Goal: Information Seeking & Learning: Learn about a topic

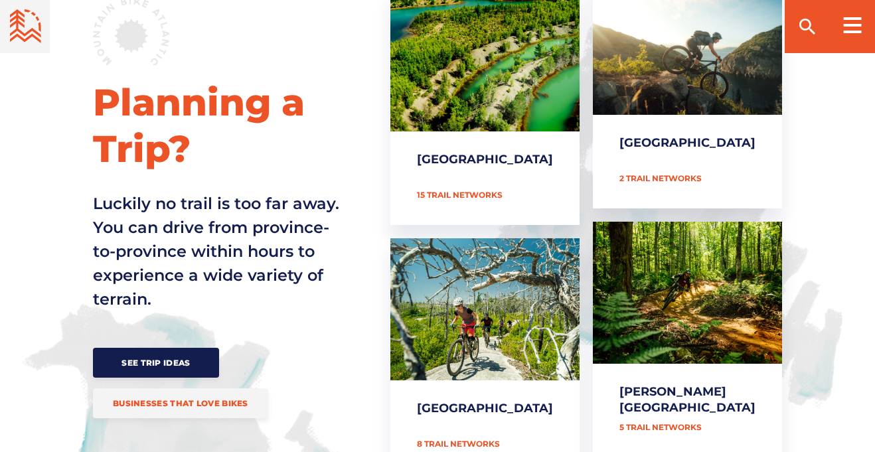
scroll to position [607, 0]
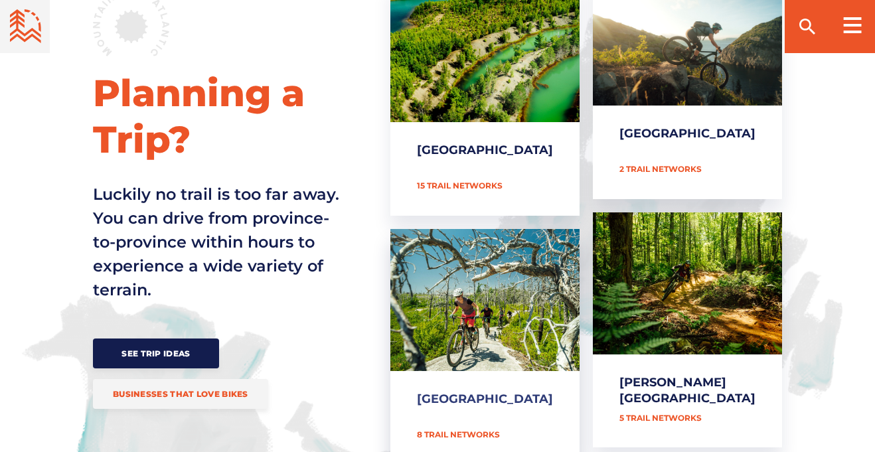
click at [567, 283] on link "[GEOGRAPHIC_DATA]" at bounding box center [484, 347] width 189 height 236
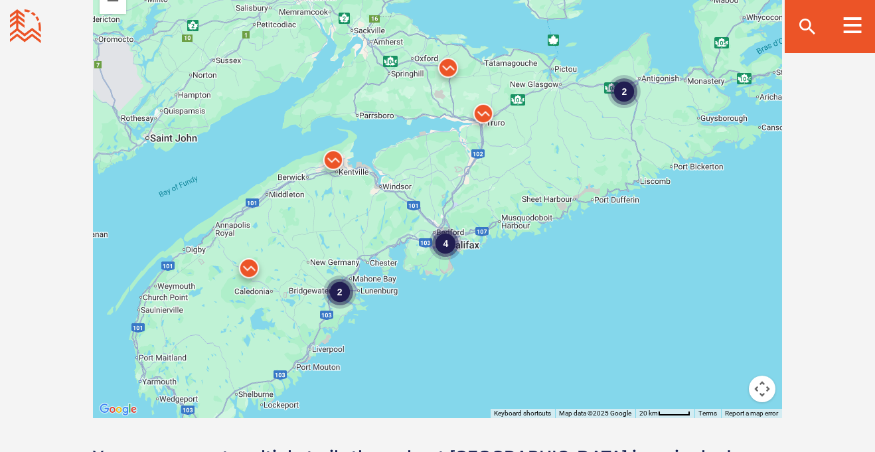
scroll to position [1233, 0]
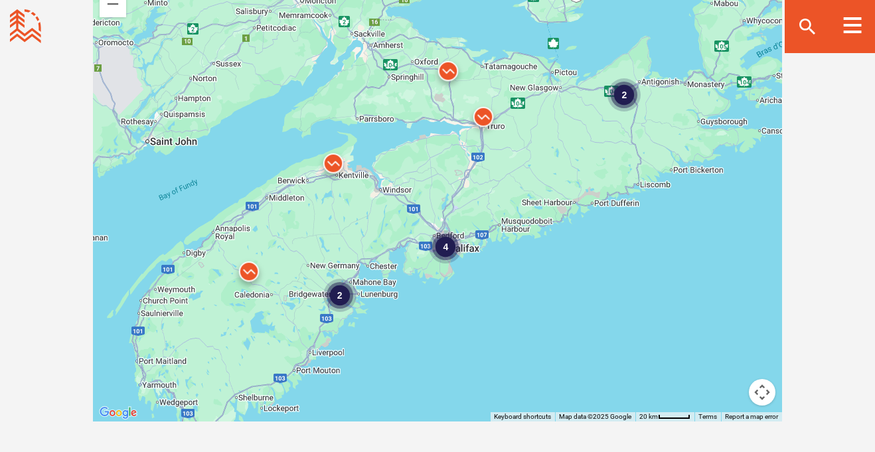
click at [481, 115] on img at bounding box center [483, 120] width 40 height 40
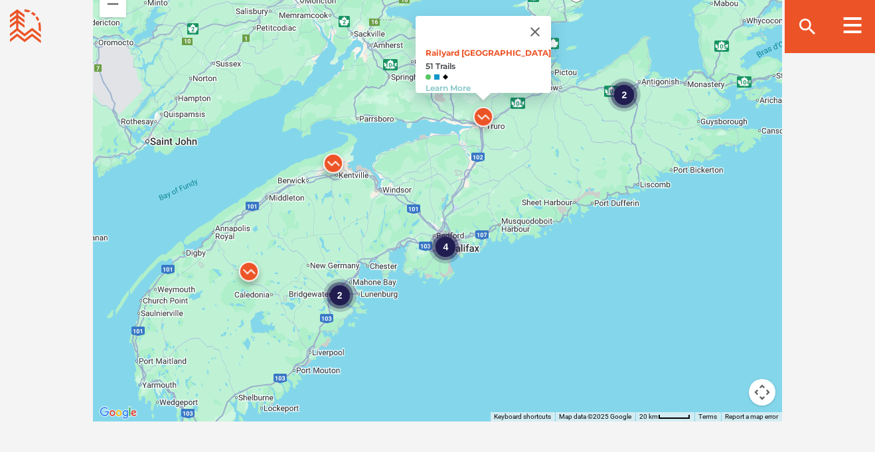
click at [621, 93] on div "2" at bounding box center [623, 94] width 33 height 33
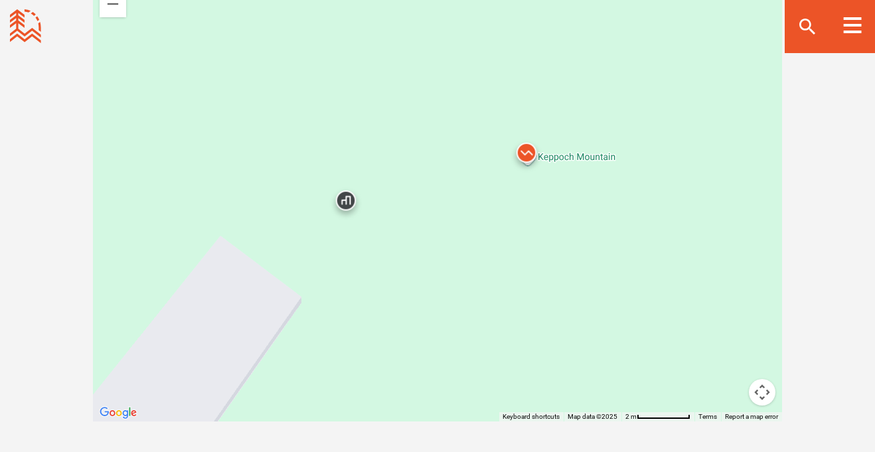
click at [523, 150] on img at bounding box center [526, 156] width 40 height 40
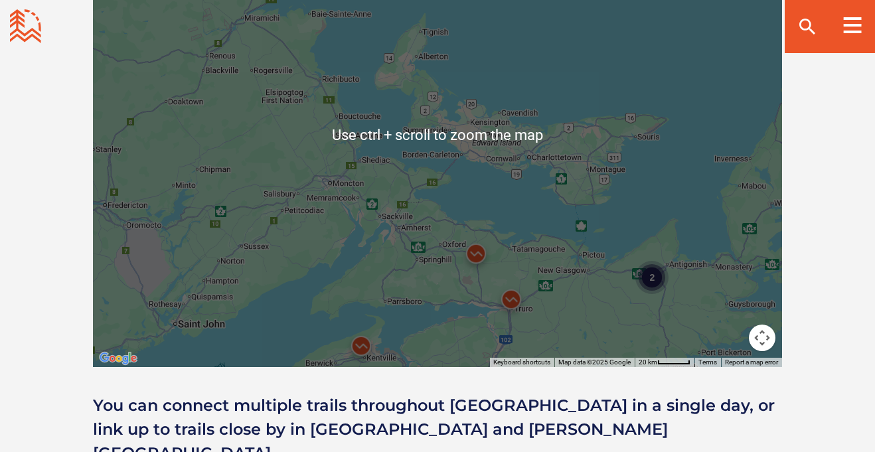
scroll to position [1290, 0]
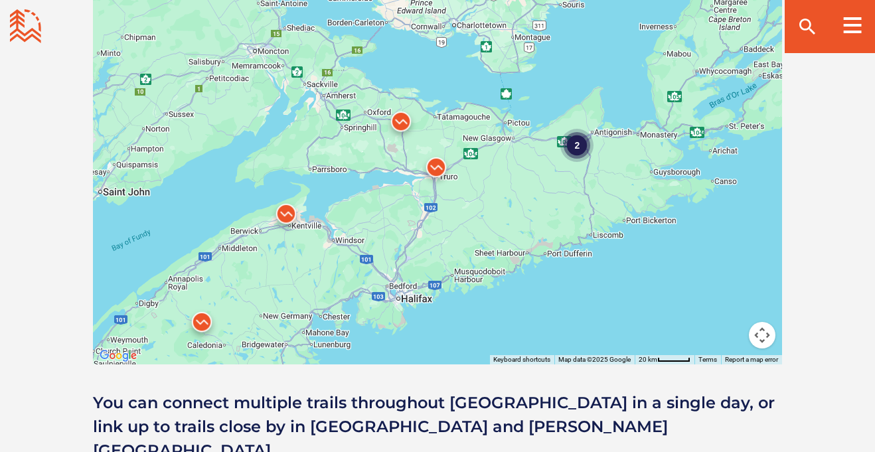
drag, startPoint x: 524, startPoint y: 205, endPoint x: 449, endPoint y: 76, distance: 149.6
click at [449, 76] on div "2" at bounding box center [437, 132] width 689 height 465
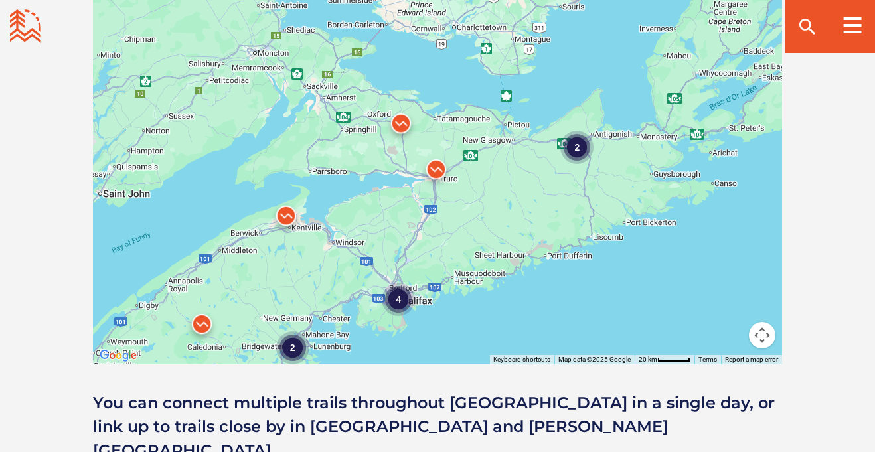
click at [400, 121] on img at bounding box center [401, 127] width 40 height 40
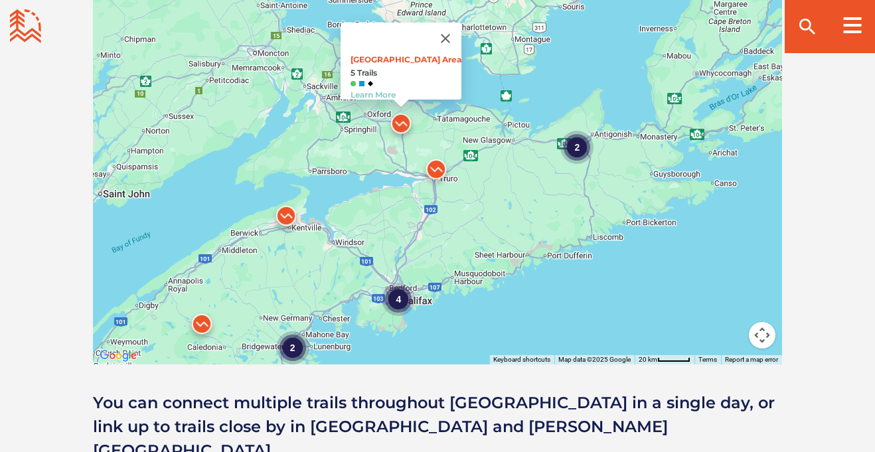
click at [287, 214] on img at bounding box center [286, 219] width 40 height 40
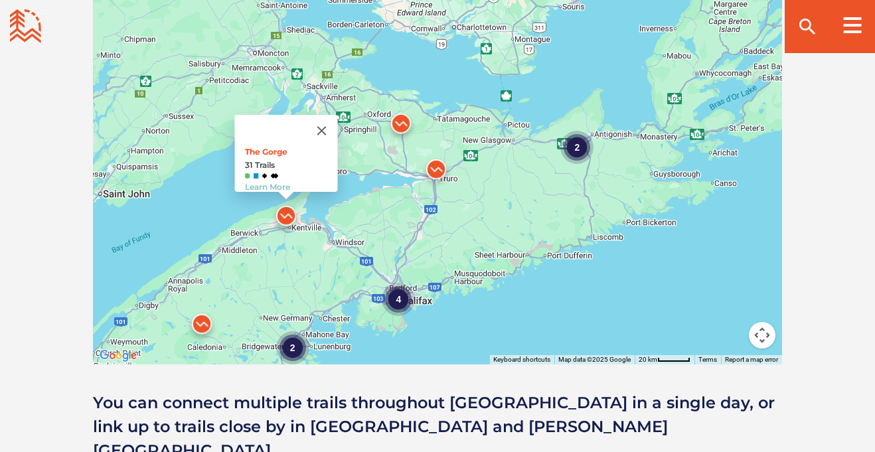
click at [287, 214] on img at bounding box center [286, 219] width 40 height 40
click at [198, 326] on img at bounding box center [202, 327] width 40 height 40
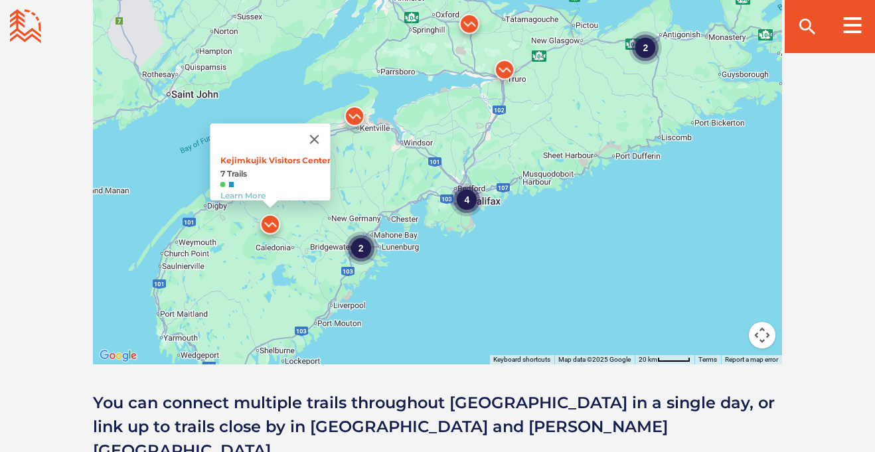
drag, startPoint x: 282, startPoint y: 291, endPoint x: 355, endPoint y: 200, distance: 116.6
click at [355, 200] on div "2 4 2 Kejimkujik Visitors Center 7 Trails Learn More" at bounding box center [437, 132] width 689 height 465
click at [358, 115] on img at bounding box center [355, 120] width 40 height 40
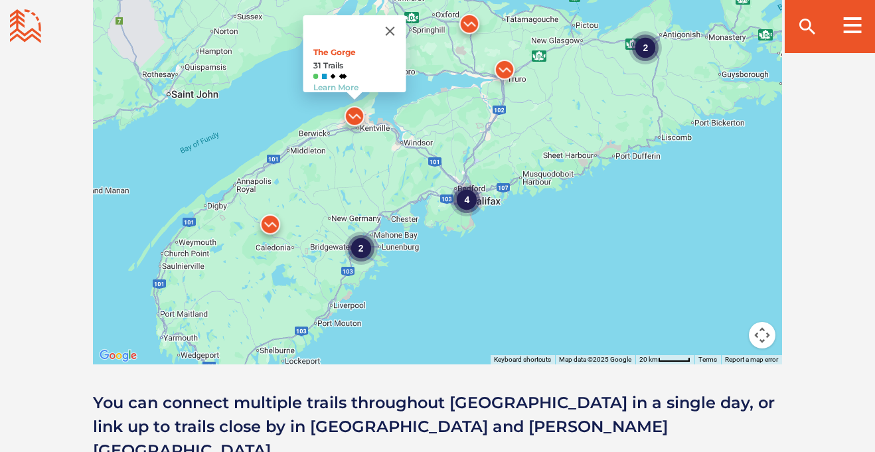
click at [360, 252] on div "2" at bounding box center [361, 248] width 33 height 33
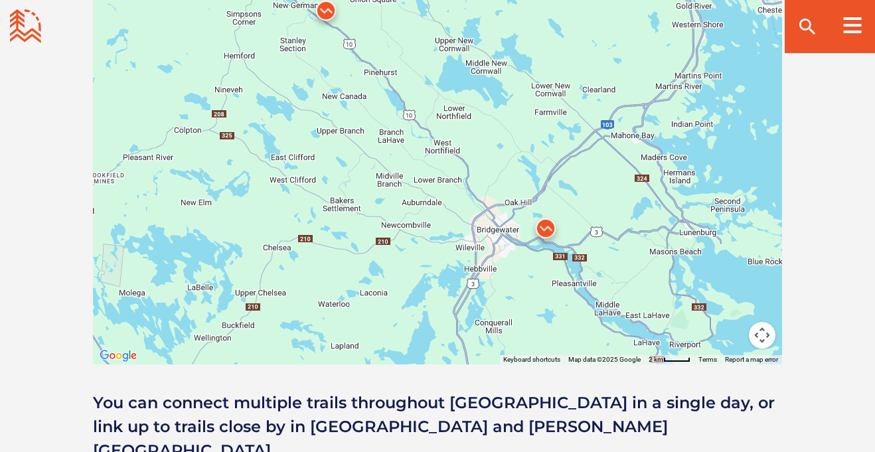
click at [550, 226] on img at bounding box center [546, 232] width 40 height 40
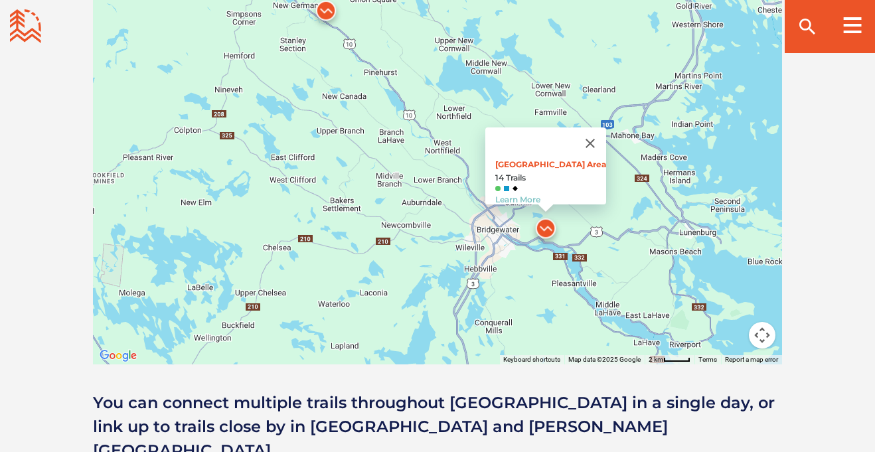
click at [327, 9] on img at bounding box center [326, 14] width 40 height 40
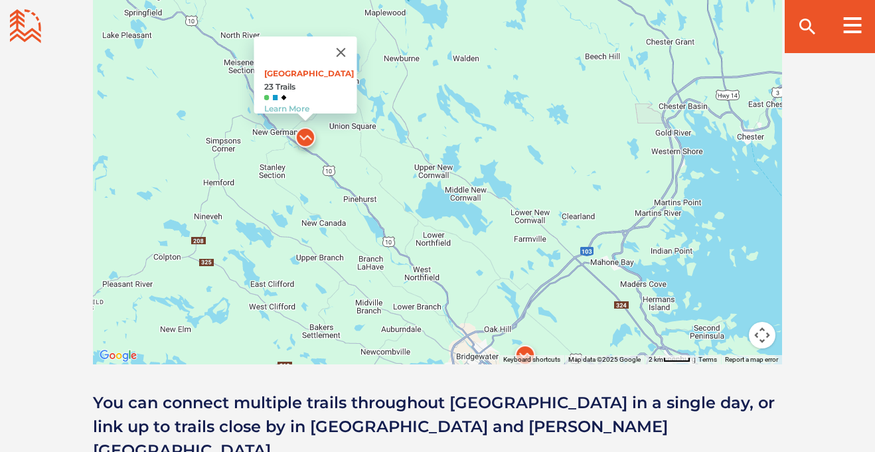
drag, startPoint x: 461, startPoint y: 51, endPoint x: 438, endPoint y: 151, distance: 102.9
click at [438, 151] on div "River Ridge Common 23 Trails Learn More" at bounding box center [437, 132] width 689 height 465
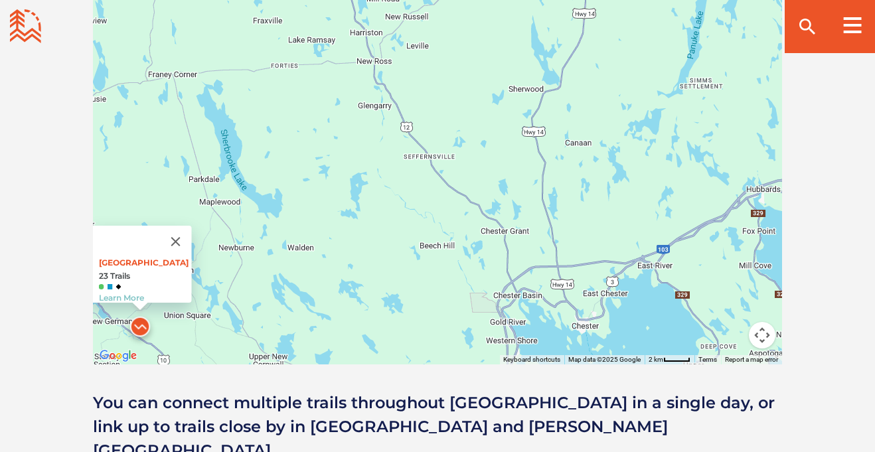
drag, startPoint x: 504, startPoint y: 114, endPoint x: 314, endPoint y: 327, distance: 285.4
click at [314, 327] on div "River Ridge Common 23 Trails Learn More" at bounding box center [437, 132] width 689 height 465
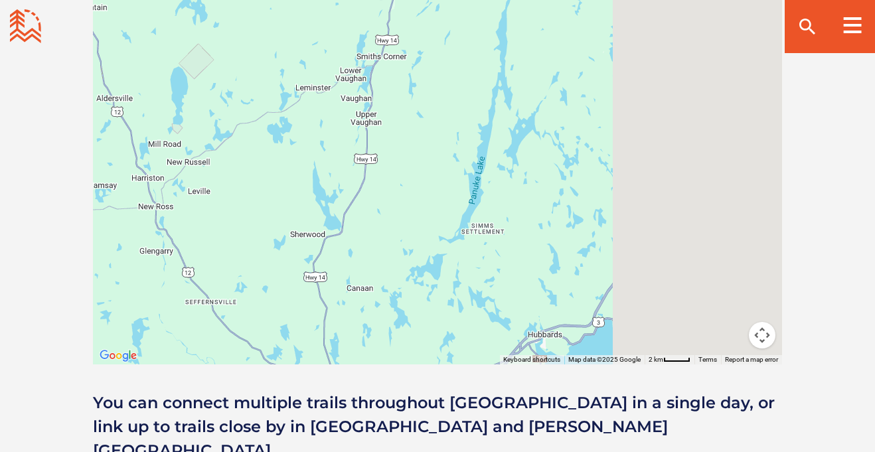
drag, startPoint x: 680, startPoint y: 93, endPoint x: 431, endPoint y: 267, distance: 303.7
click at [431, 267] on div "River Ridge Common 23 Trails Learn More" at bounding box center [437, 132] width 689 height 465
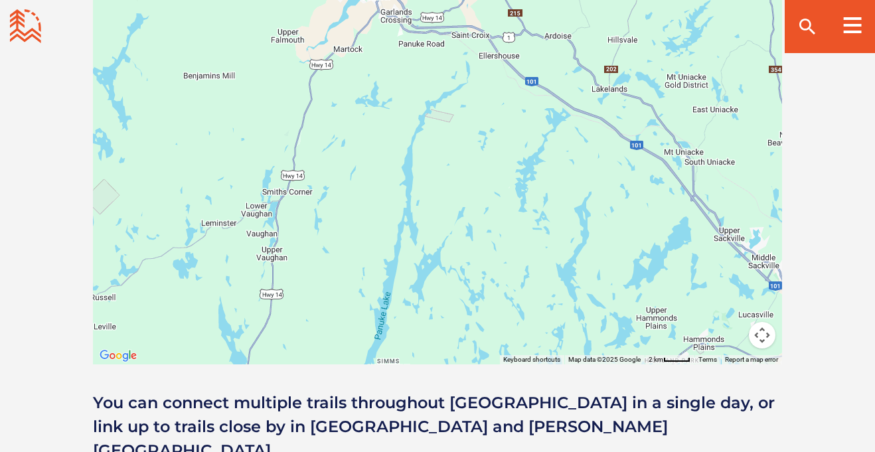
drag, startPoint x: 589, startPoint y: 78, endPoint x: 493, endPoint y: 222, distance: 172.3
click at [493, 222] on div "River Ridge Common 23 Trails Learn More" at bounding box center [437, 132] width 689 height 465
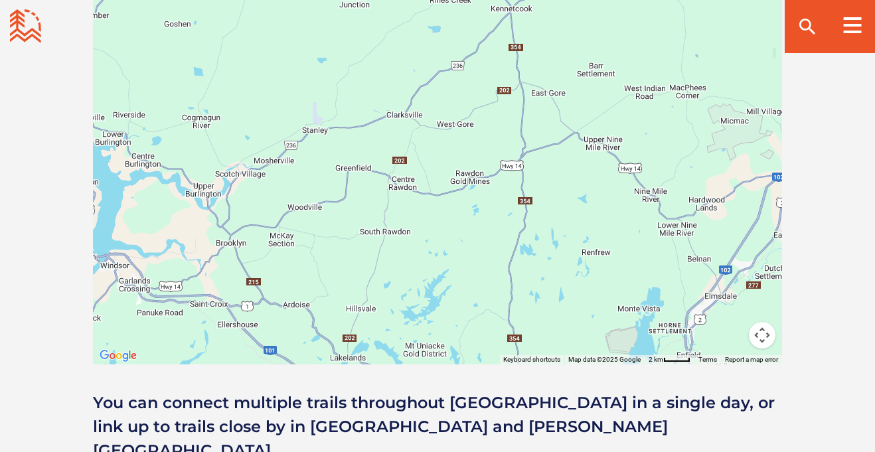
drag, startPoint x: 601, startPoint y: 115, endPoint x: 339, endPoint y: 382, distance: 373.6
click at [339, 382] on div "Open Community Filters Displaying: 8 Trail Network s Reset Filtering & Search R…" at bounding box center [437, 111] width 875 height 702
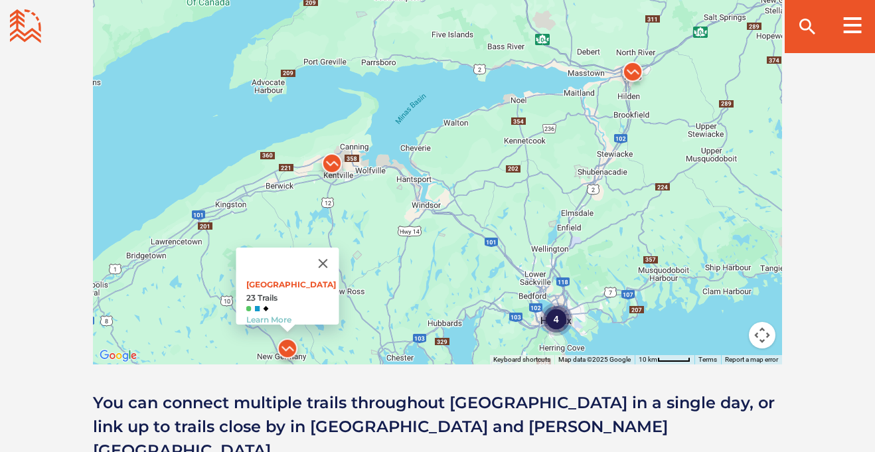
click at [552, 320] on div "4" at bounding box center [556, 319] width 33 height 33
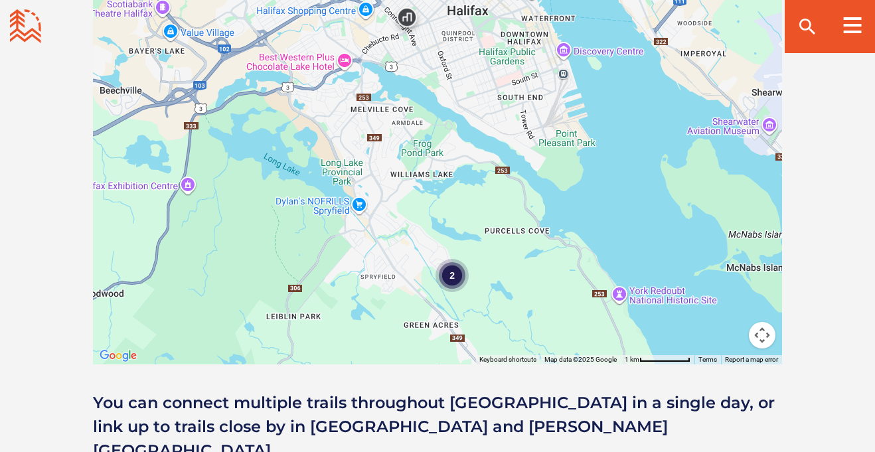
click at [446, 273] on div "2" at bounding box center [451, 275] width 33 height 33
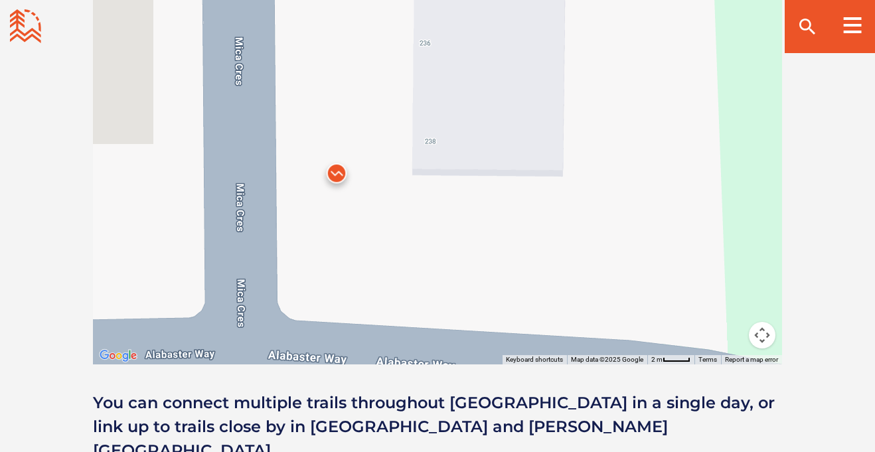
drag, startPoint x: 400, startPoint y: 112, endPoint x: 611, endPoint y: 286, distance: 273.5
click at [611, 286] on div "River Ridge Common 23 Trails Learn More" at bounding box center [437, 132] width 689 height 465
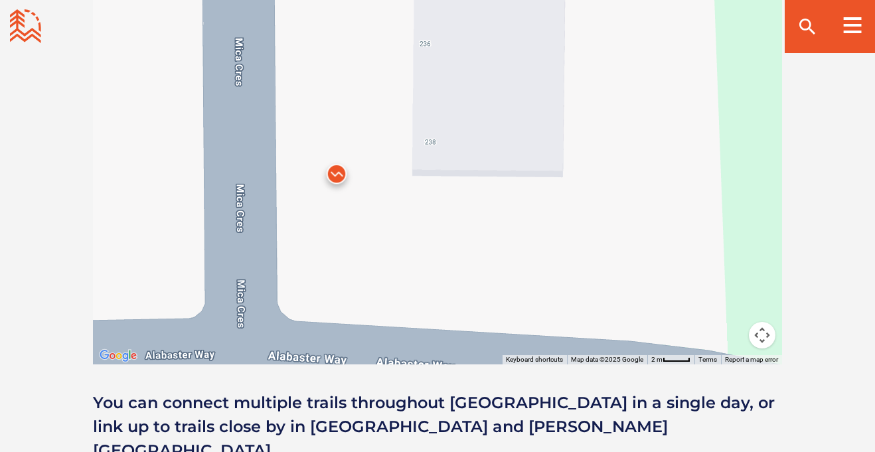
click at [339, 175] on img at bounding box center [337, 177] width 40 height 40
click at [414, 198] on div "McIntosh Run 25 Trails Learn More" at bounding box center [437, 132] width 689 height 465
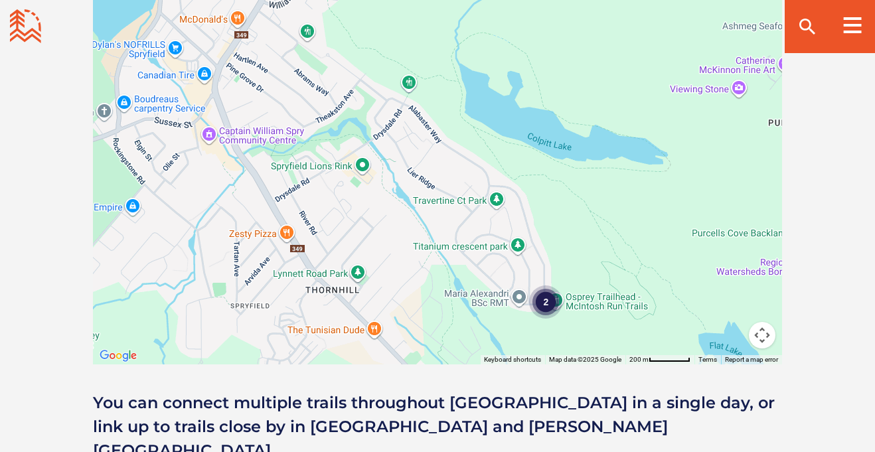
drag, startPoint x: 316, startPoint y: 211, endPoint x: 465, endPoint y: 311, distance: 179.3
click at [465, 311] on div "2" at bounding box center [437, 132] width 689 height 465
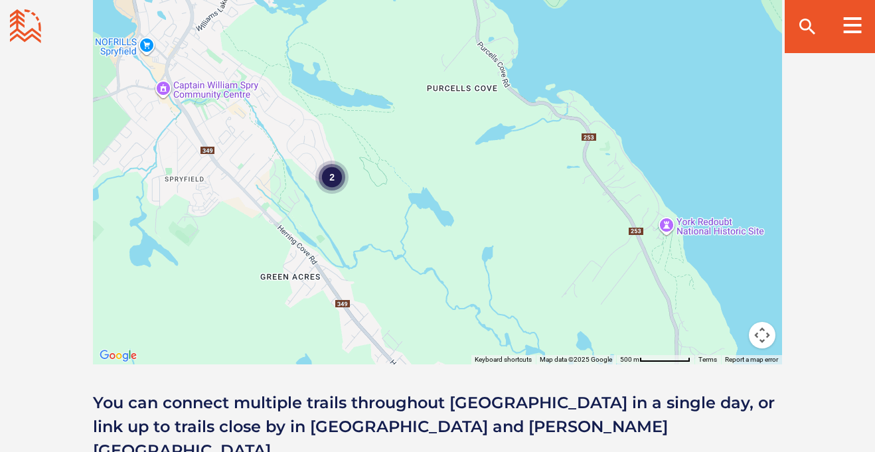
drag, startPoint x: 605, startPoint y: 209, endPoint x: 436, endPoint y: 86, distance: 208.6
click at [436, 86] on div "2" at bounding box center [437, 132] width 689 height 465
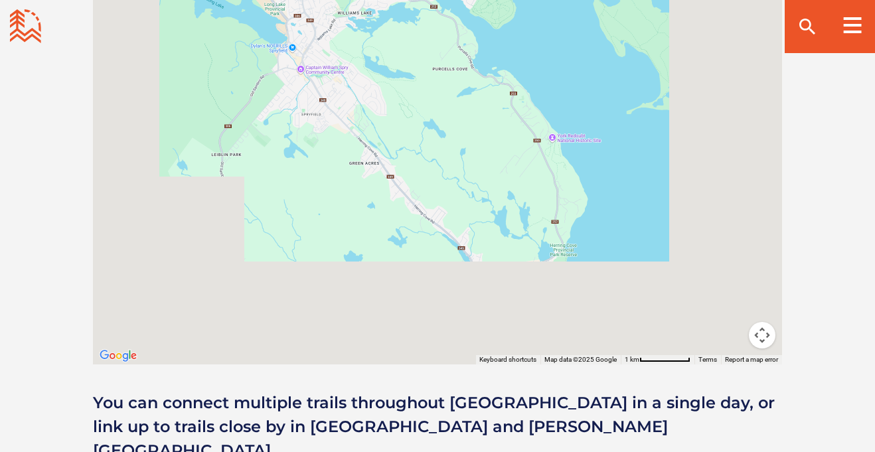
scroll to position [1255, 0]
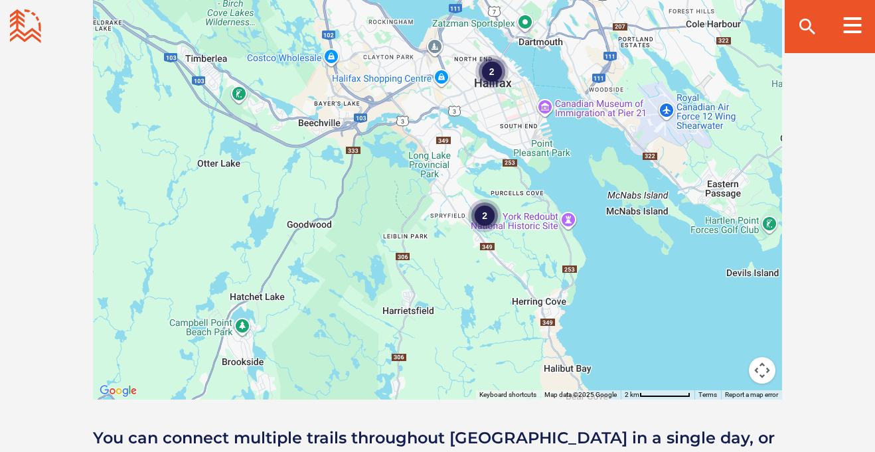
drag, startPoint x: 482, startPoint y: 82, endPoint x: 565, endPoint y: 192, distance: 137.4
click at [565, 192] on div "2 2" at bounding box center [437, 167] width 689 height 465
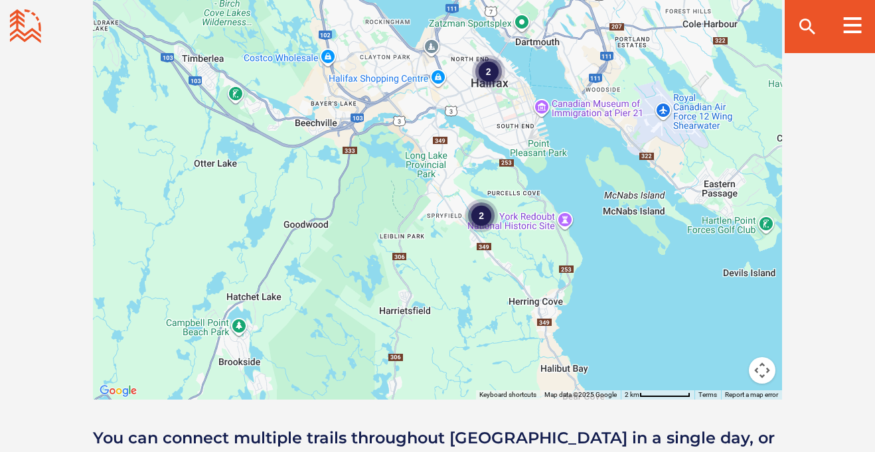
click at [488, 69] on div "2" at bounding box center [488, 71] width 33 height 33
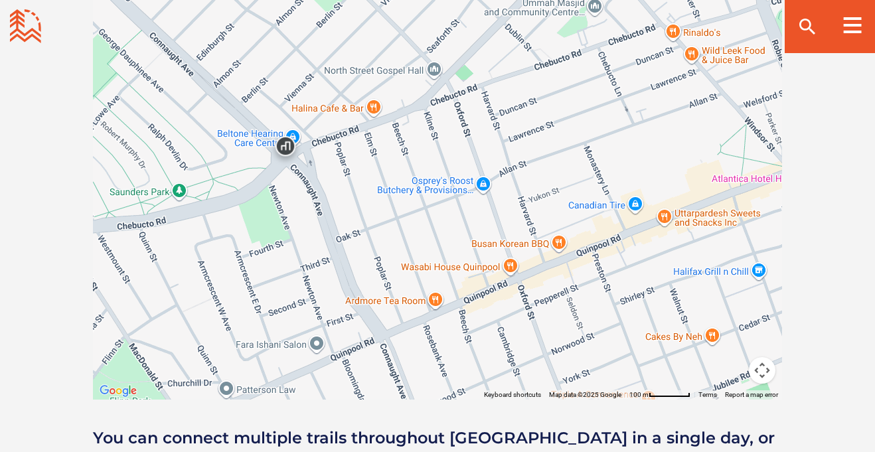
drag, startPoint x: 562, startPoint y: 180, endPoint x: 637, endPoint y: 14, distance: 181.8
click at [637, 14] on div at bounding box center [437, 167] width 689 height 465
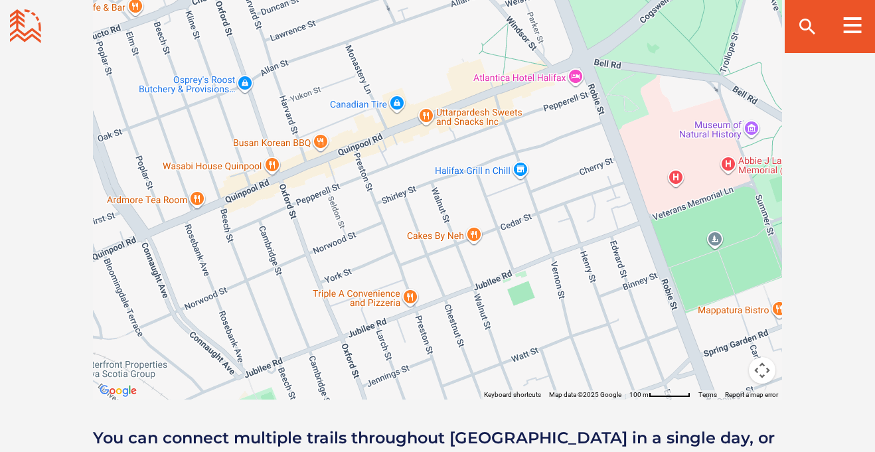
drag, startPoint x: 641, startPoint y: 159, endPoint x: 399, endPoint y: 64, distance: 259.8
click at [399, 64] on div at bounding box center [437, 167] width 689 height 465
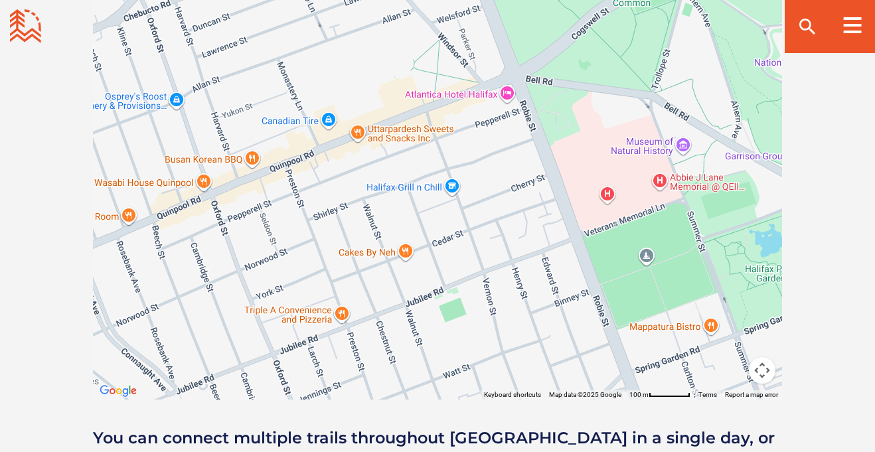
drag, startPoint x: 556, startPoint y: 147, endPoint x: 481, endPoint y: 164, distance: 77.5
click at [481, 164] on div at bounding box center [437, 167] width 689 height 465
